Goal: Task Accomplishment & Management: Use online tool/utility

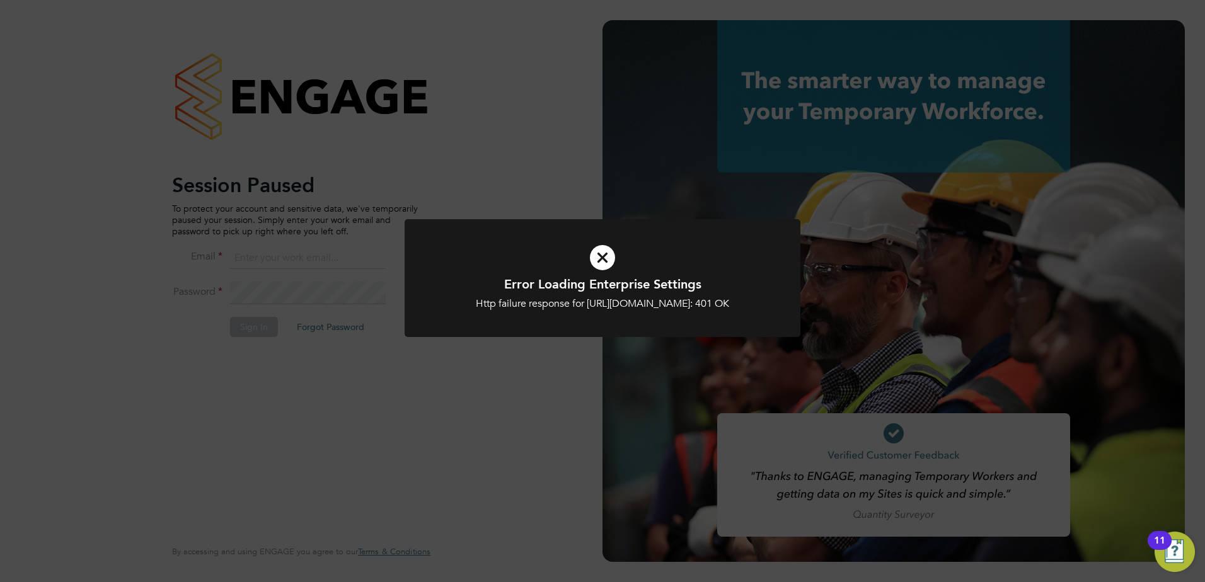
type input "[PERSON_NAME][EMAIL_ADDRESS][PERSON_NAME][DOMAIN_NAME]"
drag, startPoint x: 498, startPoint y: 169, endPoint x: 473, endPoint y: 194, distance: 35.2
click at [497, 170] on div "Error Loading Enterprise Settings Http failure response for [URL][DOMAIN_NAME]:…" at bounding box center [602, 291] width 1205 height 582
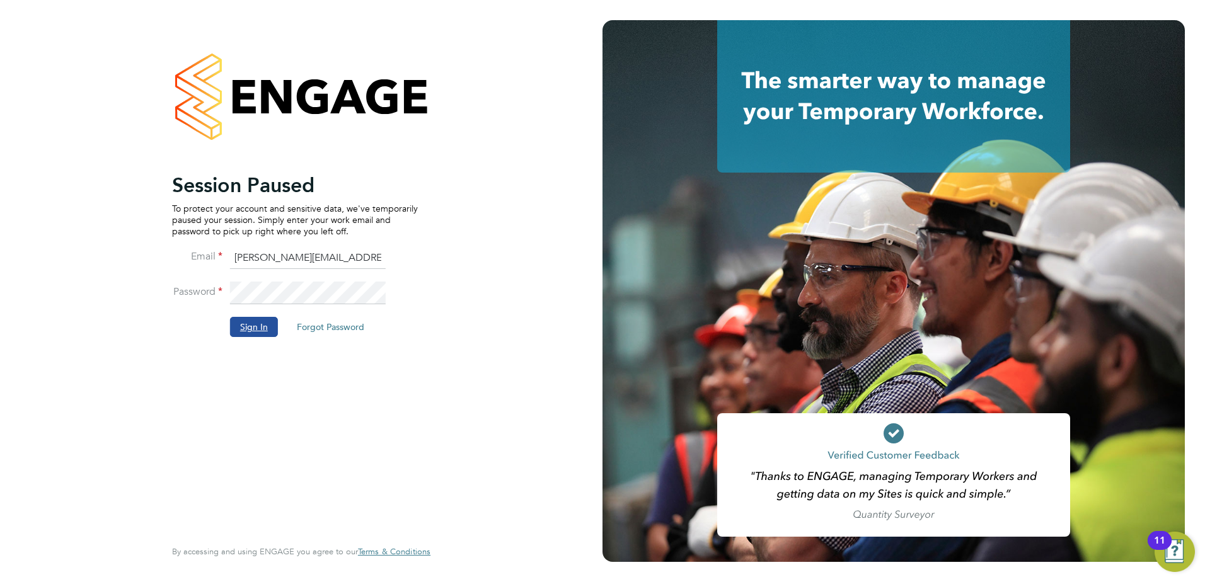
click at [265, 325] on button "Sign In" at bounding box center [254, 327] width 48 height 20
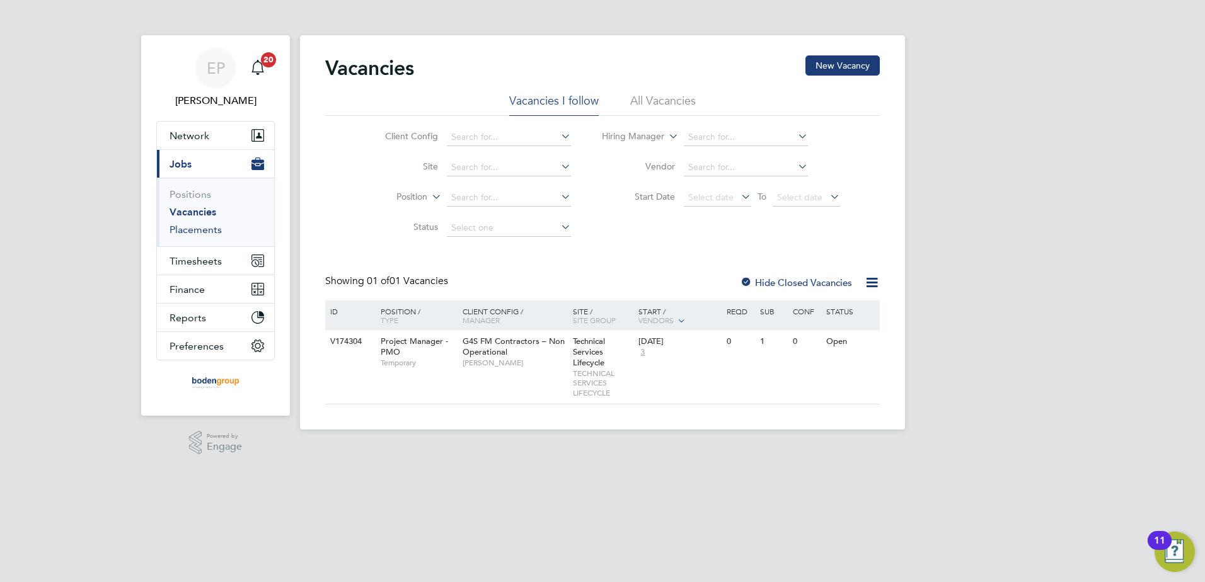
click at [219, 229] on link "Placements" at bounding box center [195, 230] width 52 height 12
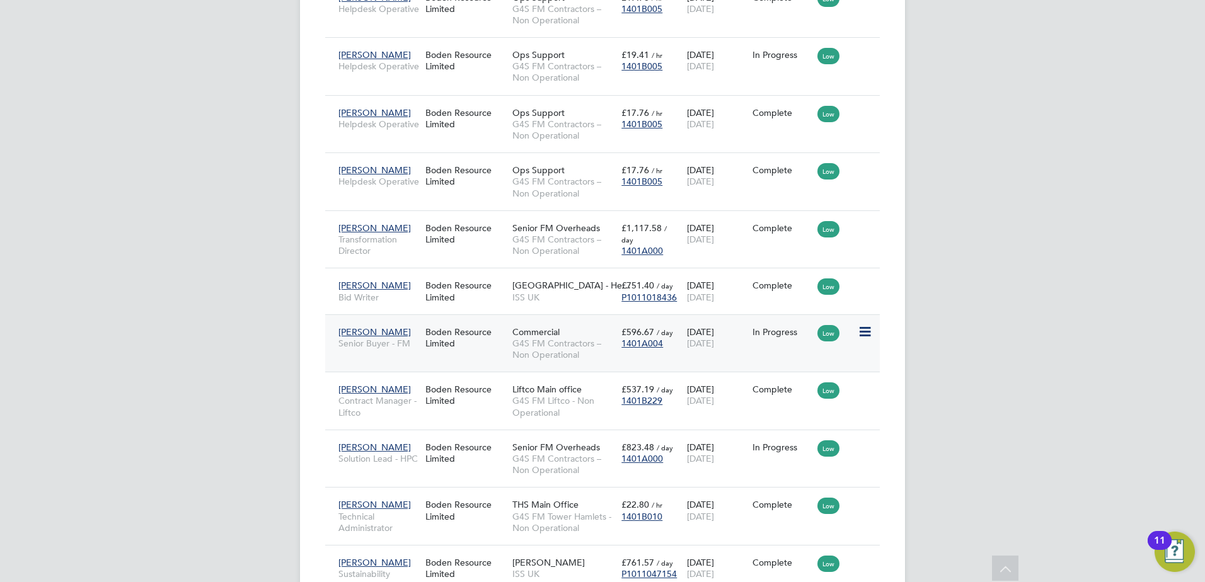
click at [512, 338] on div "Commercial G4S FM Contractors – Non Operational" at bounding box center [563, 343] width 109 height 47
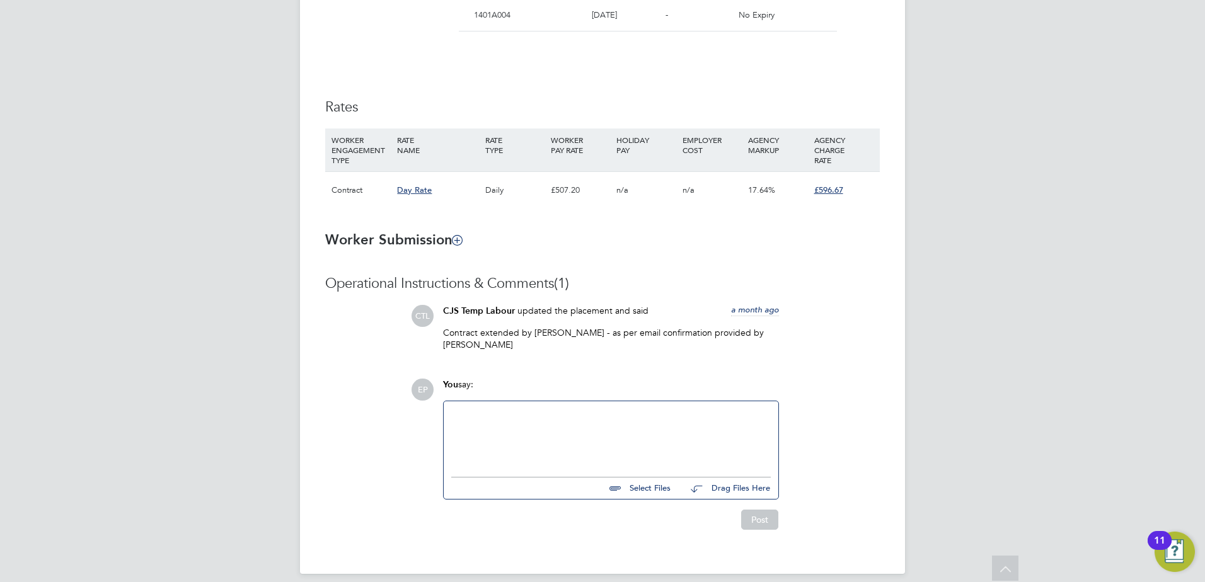
click at [502, 409] on div at bounding box center [610, 436] width 319 height 54
